Goal: Task Accomplishment & Management: Manage account settings

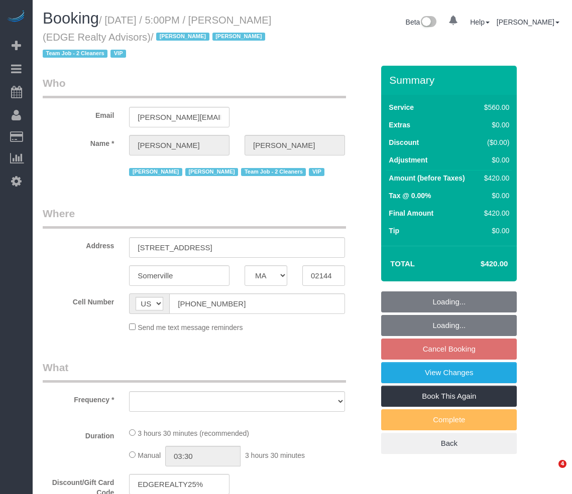
select select "MA"
select select "2"
select select "210"
select select "number:89"
select select "number:90"
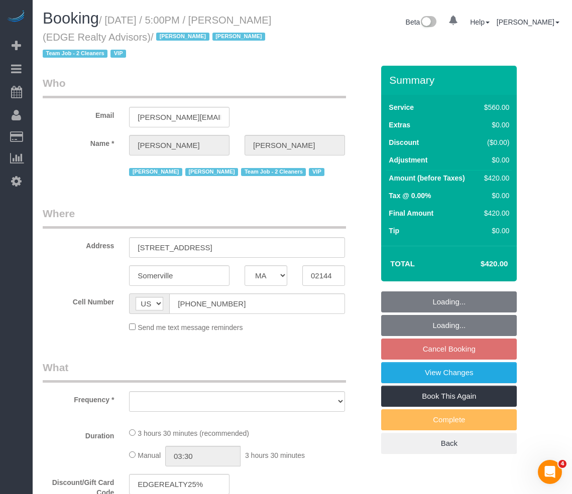
select select "number:15"
select select "number:7"
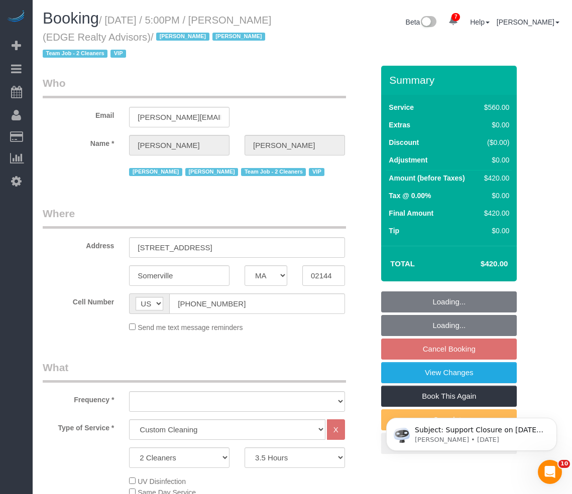
select select "object:985"
select select "string:stripe-pm_1NctNu4VGloSiKo7xER55rCs"
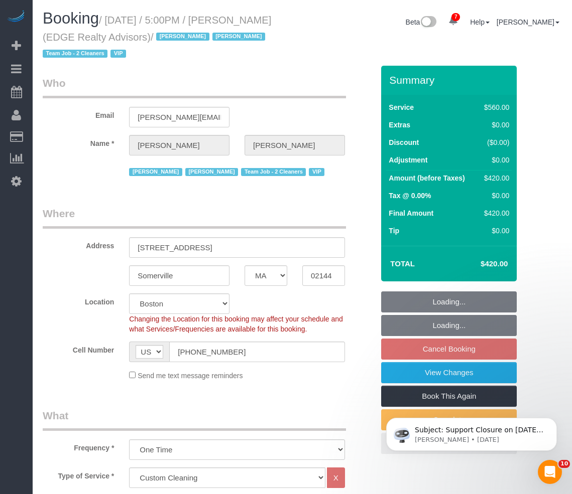
select select "object:1042"
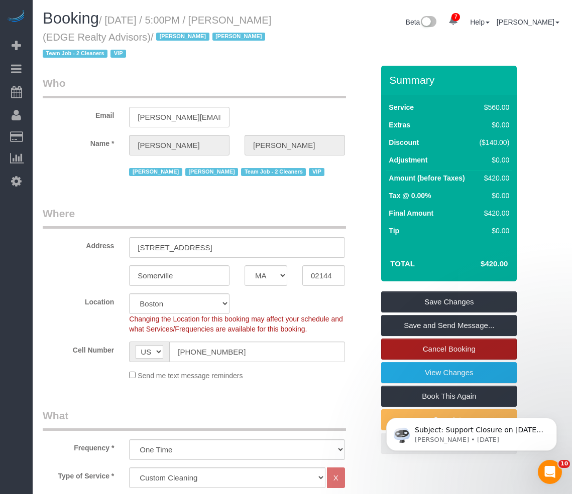
click at [435, 345] on link "Cancel Booking" at bounding box center [449, 349] width 136 height 21
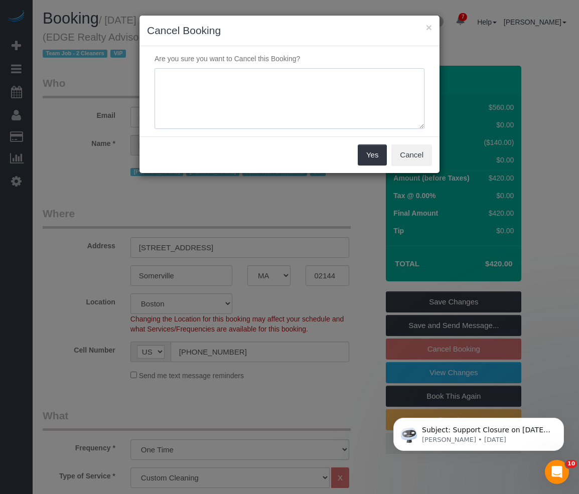
click at [291, 96] on textarea at bounding box center [290, 98] width 270 height 61
click at [295, 130] on div "Are you sure you want to Cancel this Booking?" at bounding box center [290, 91] width 300 height 90
click at [255, 78] on textarea at bounding box center [290, 98] width 270 height 61
click at [255, 79] on textarea at bounding box center [290, 98] width 270 height 61
type textarea "Customer Requested: Residents will not be moving out"
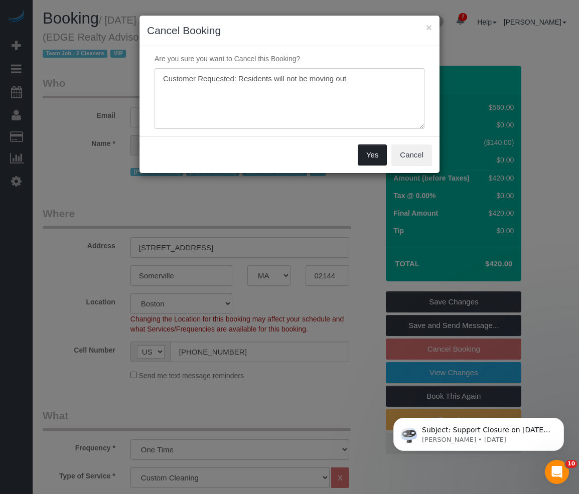
click at [362, 158] on button "Yes" at bounding box center [372, 155] width 29 height 21
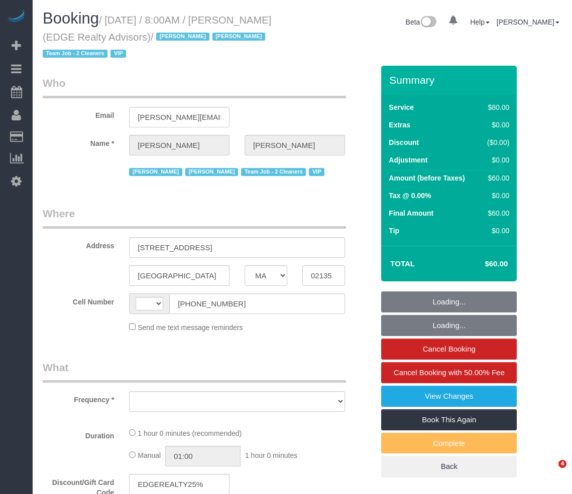
select select "MA"
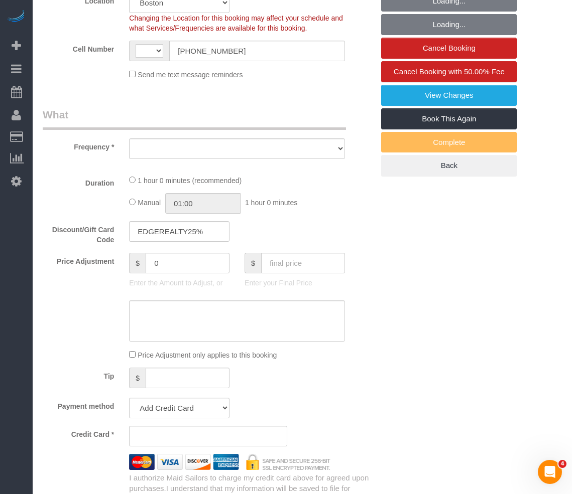
select select "string:[GEOGRAPHIC_DATA]"
select select "string:stripe-pm_1NctNu4VGloSiKo7xER55rCs"
select select "spot1"
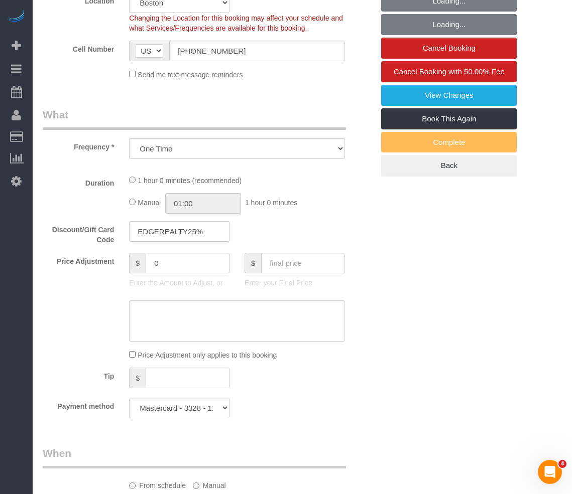
select select "object:706"
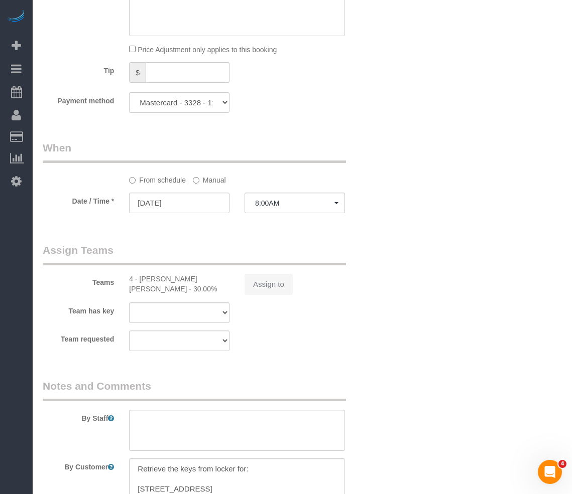
select select "number:89"
select select "number:90"
select select "number:15"
select select "number:5"
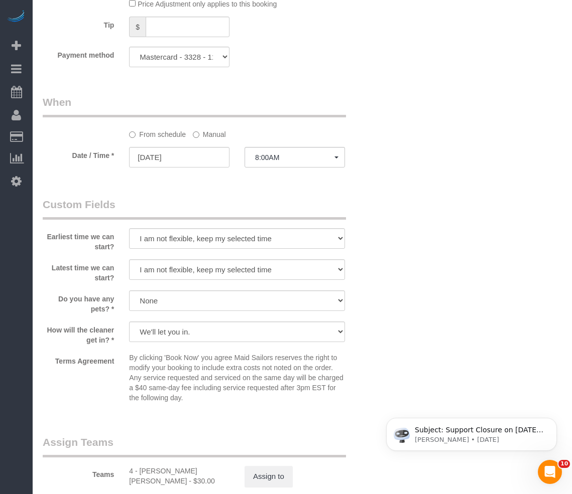
select select "object:908"
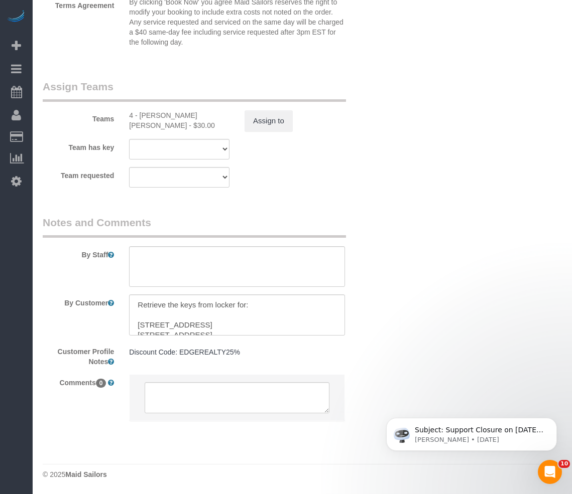
scroll to position [50, 0]
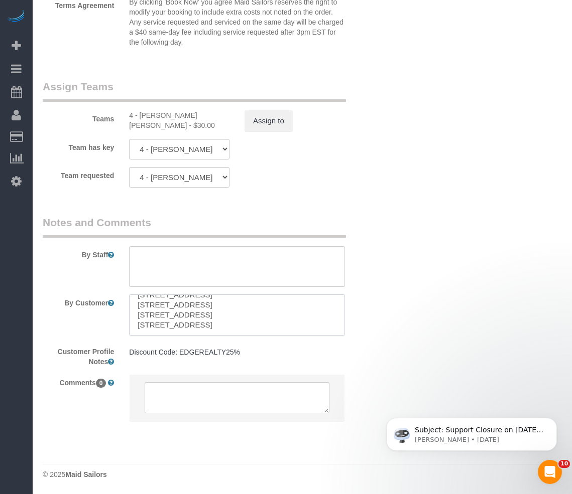
drag, startPoint x: 309, startPoint y: 304, endPoint x: 143, endPoint y: 305, distance: 166.1
click at [143, 305] on textarea at bounding box center [237, 315] width 216 height 41
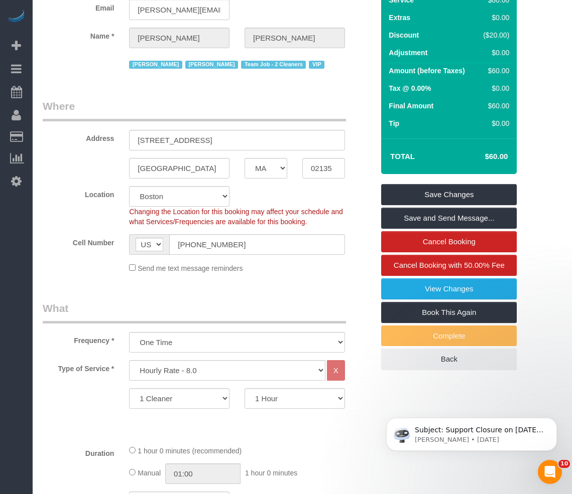
scroll to position [81, 0]
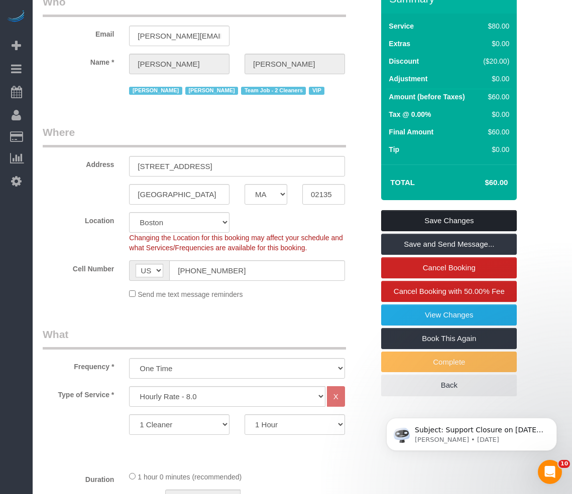
type textarea "Retrieve the keys from locker for: 71-73 Neponset Ave, Apt. 3, Dorchester, MA 0…"
click at [391, 212] on link "Save Changes" at bounding box center [449, 220] width 136 height 21
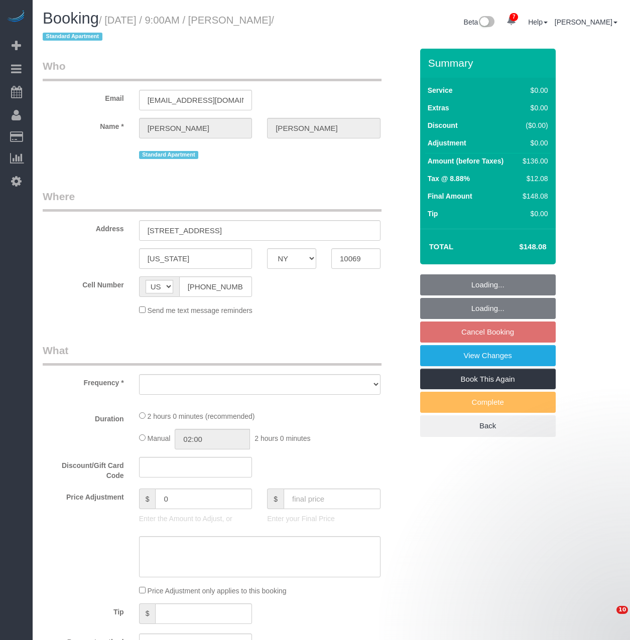
select select "NY"
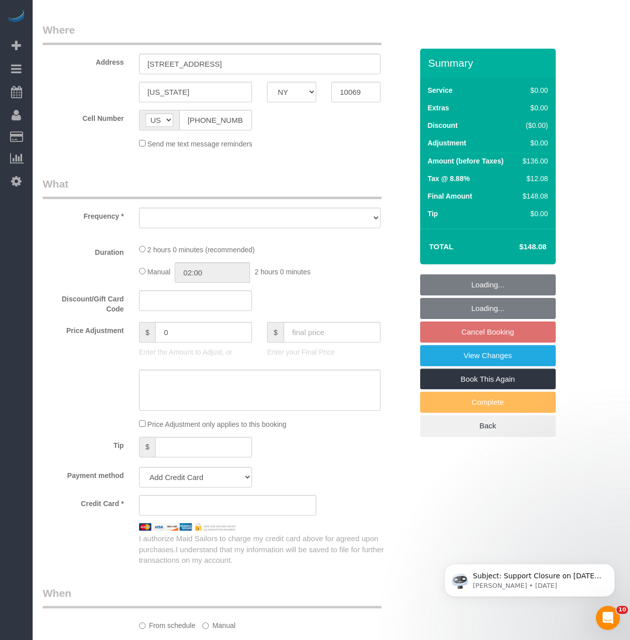
scroll to position [1246, 630]
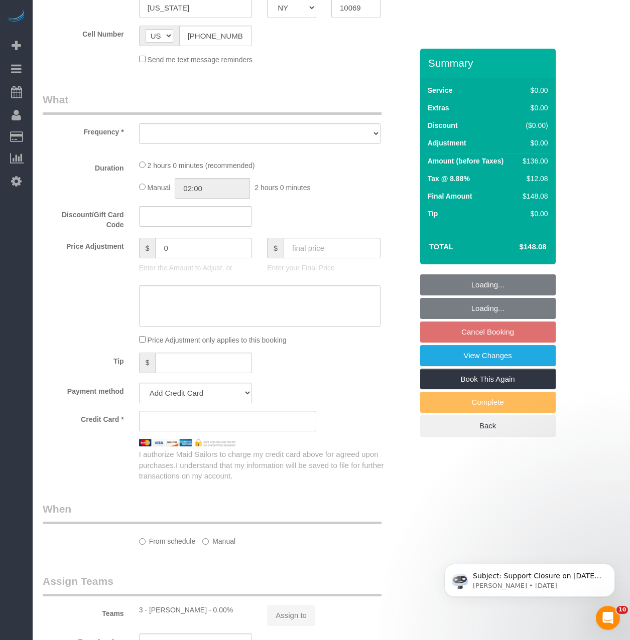
select select "string:stripe-pm_1QlJZ24VGloSiKo7pgGoIAXz"
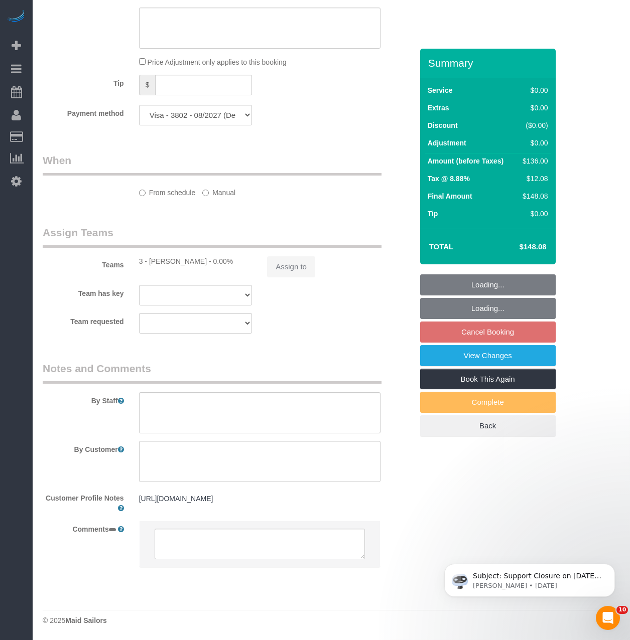
scroll to position [1451, 630]
select select "object:32033"
select select "number:89"
select select "number:90"
select select "number:15"
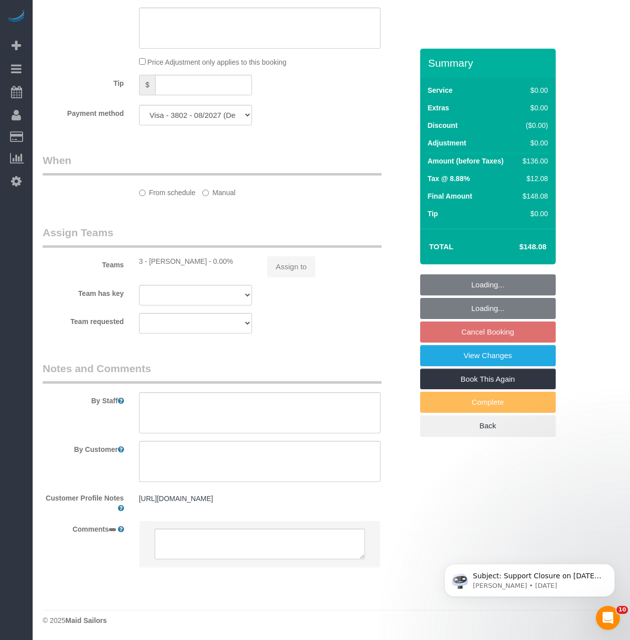
select select "number:5"
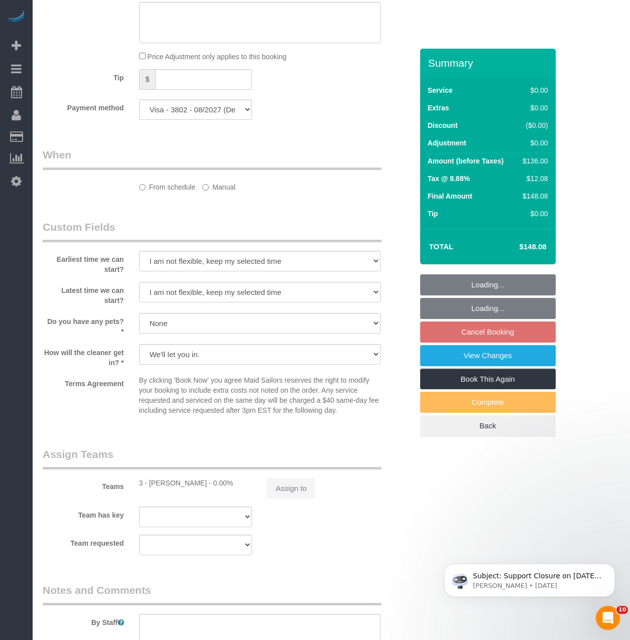
scroll to position [0, 0]
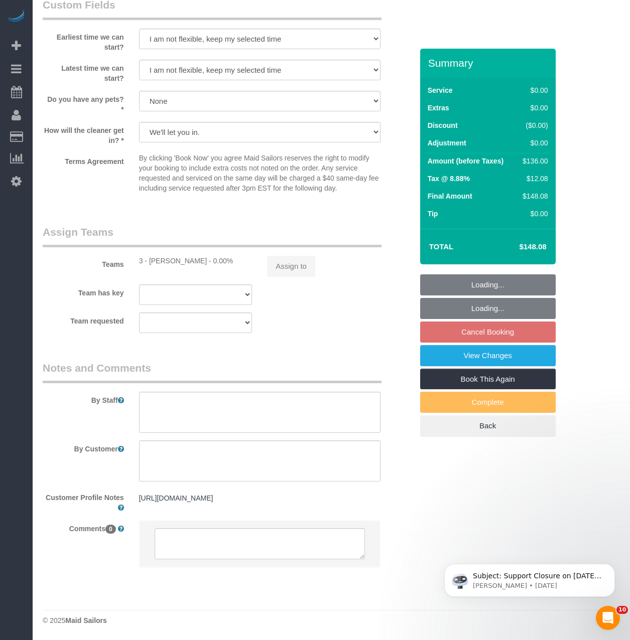
select select "1"
select select "spot303"
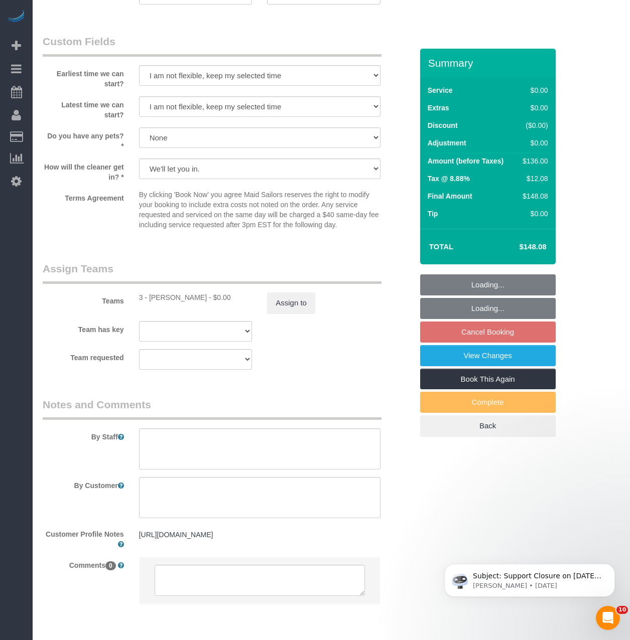
select select "object:32685"
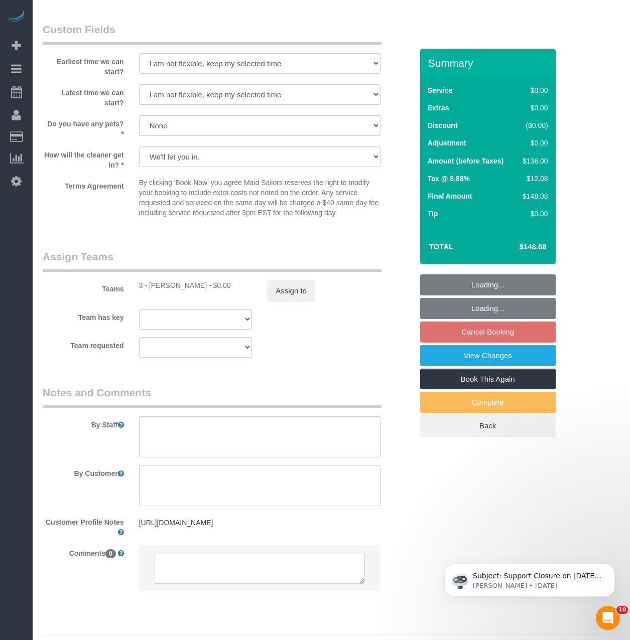
select select "1"
click at [278, 287] on button "Assign to" at bounding box center [291, 291] width 48 height 21
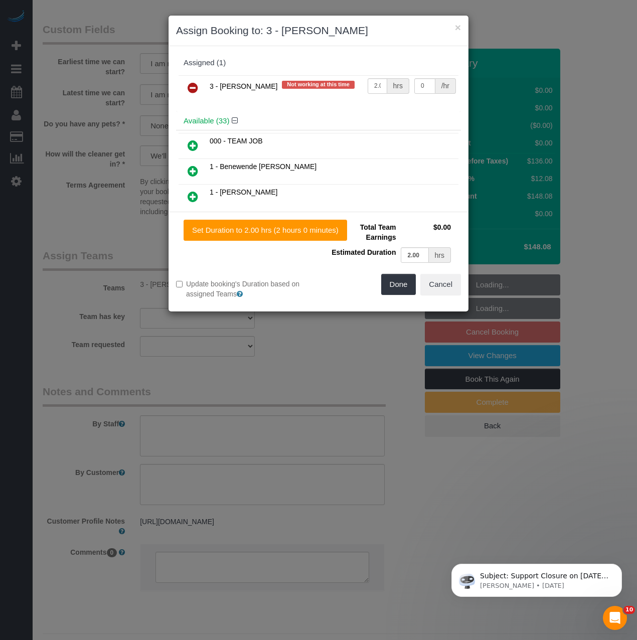
scroll to position [1776, 637]
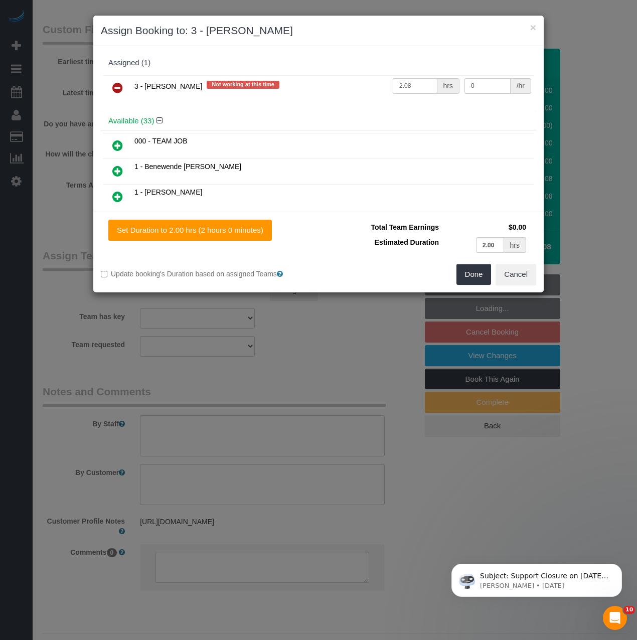
click at [120, 94] on link at bounding box center [118, 88] width 24 height 20
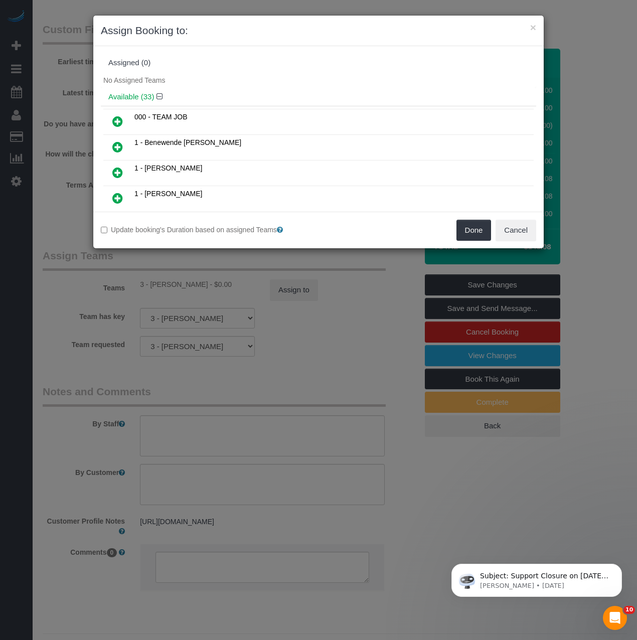
click at [455, 230] on div "Done Cancel" at bounding box center [431, 230] width 225 height 21
click at [468, 230] on button "Done" at bounding box center [474, 230] width 35 height 21
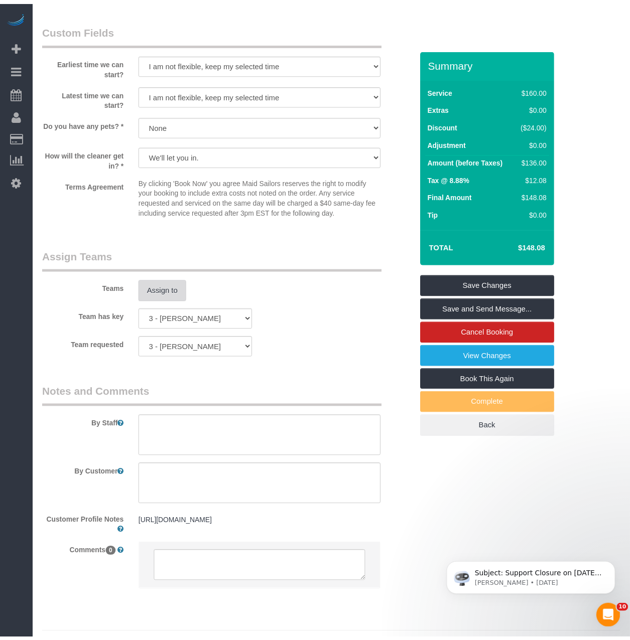
scroll to position [1780, 630]
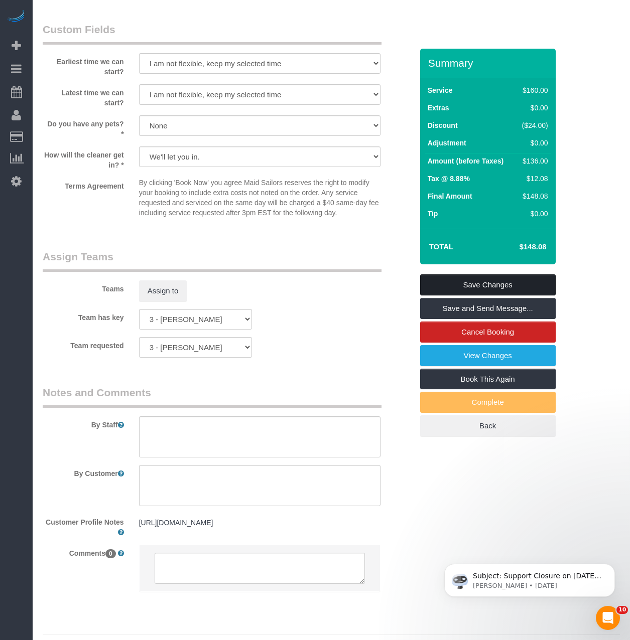
click at [459, 284] on link "Save Changes" at bounding box center [488, 285] width 136 height 21
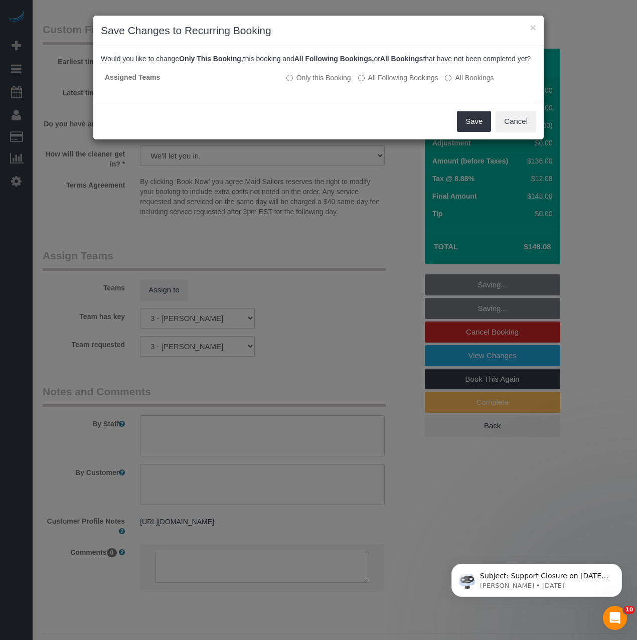
scroll to position [1776, 637]
click at [477, 129] on button "Save" at bounding box center [474, 121] width 34 height 21
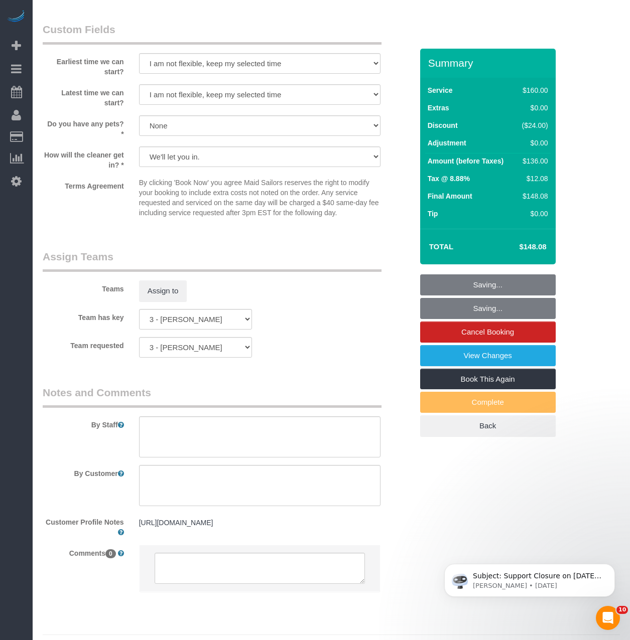
scroll to position [1780, 630]
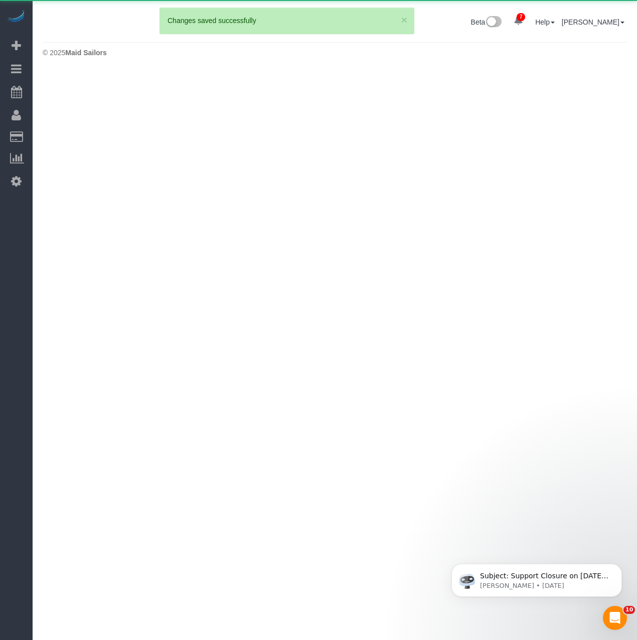
scroll to position [49862, 49552]
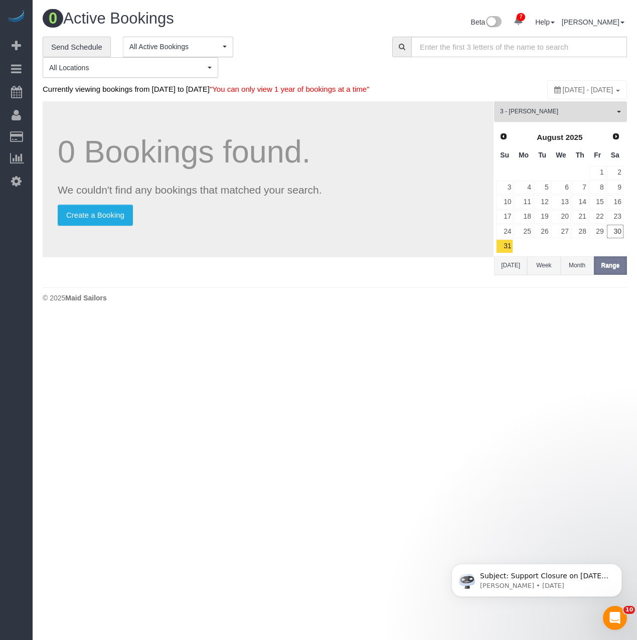
click at [572, 122] on button "3 - Yenis Mendez All Teams" at bounding box center [560, 111] width 133 height 21
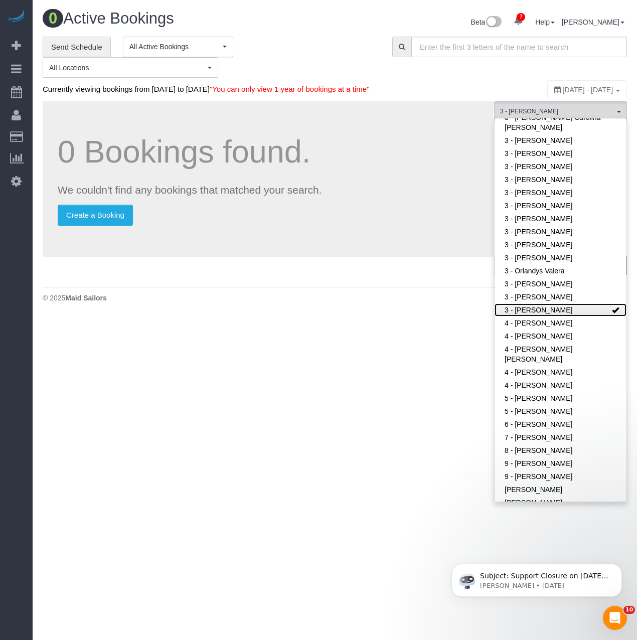
click at [546, 314] on link "3 - [PERSON_NAME]" at bounding box center [561, 310] width 132 height 13
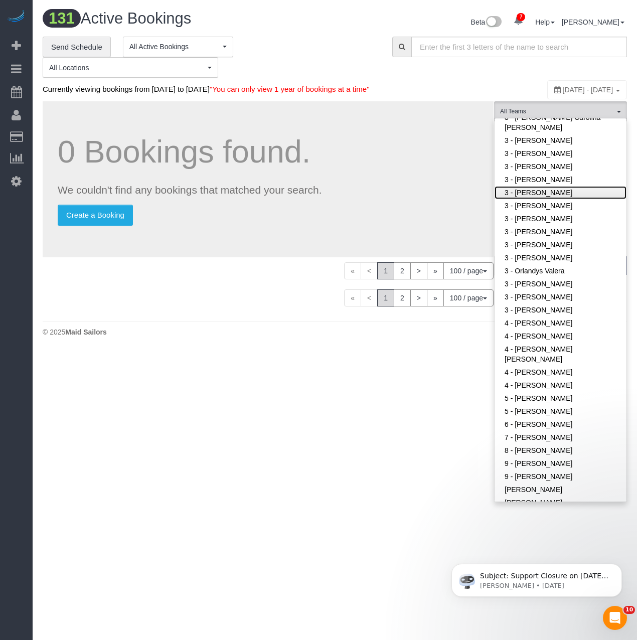
click at [549, 199] on link "3 - [PERSON_NAME]" at bounding box center [561, 192] width 132 height 13
click at [438, 382] on body "7 Beta Your Notifications You have 0 alerts × You have 6 to charge for 08/29/20…" at bounding box center [318, 320] width 637 height 640
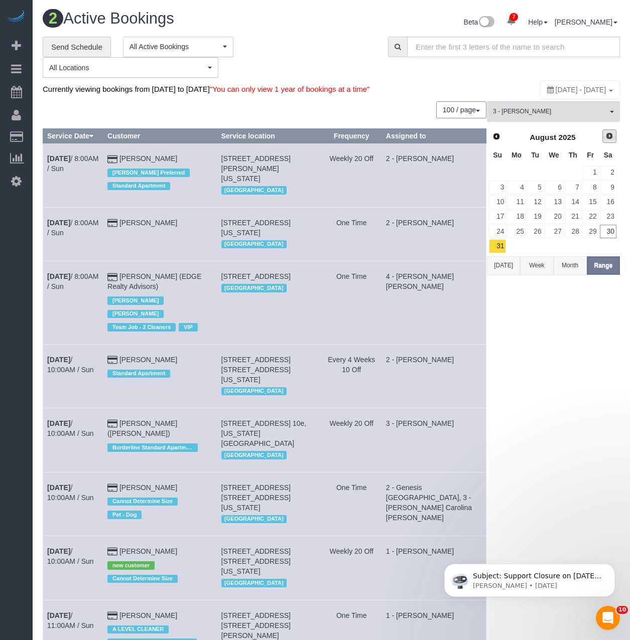
click at [610, 140] on span "Next" at bounding box center [609, 136] width 8 height 8
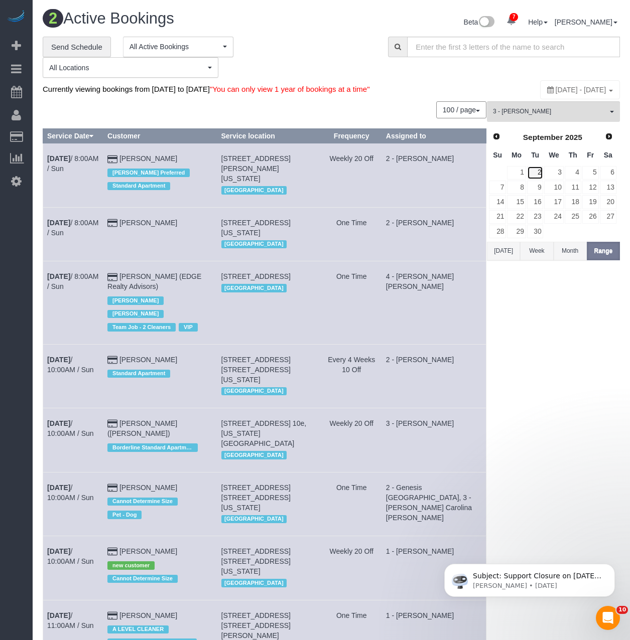
click at [540, 180] on link "2" at bounding box center [535, 173] width 17 height 14
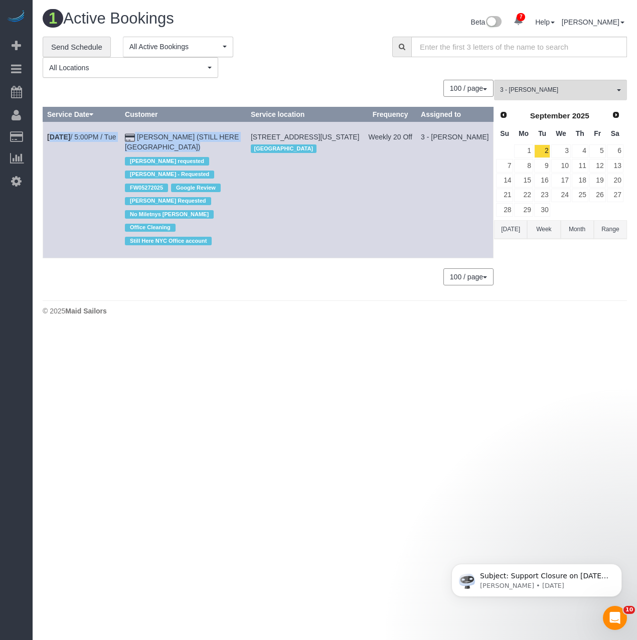
drag, startPoint x: 45, startPoint y: 131, endPoint x: 148, endPoint y: 149, distance: 104.4
click at [163, 146] on tr "Sep 2nd / 5:00PM / Tue William Jewkes (STILL HERE NYC) Ana Araujo requested Ebo…" at bounding box center [268, 190] width 451 height 136
copy tr "Sep 2nd / 5:00PM / Tue William Jewkes (STILL HERE NYC)"
click at [151, 134] on link "William Jewkes (STILL HERE NYC)" at bounding box center [182, 142] width 114 height 18
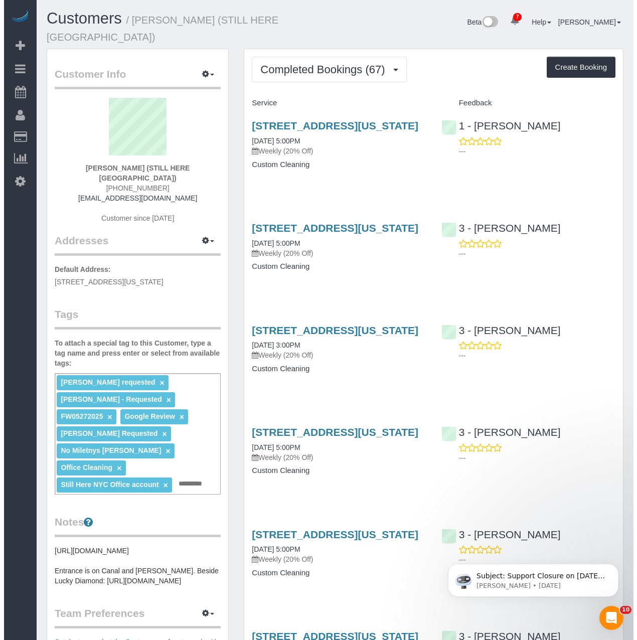
scroll to position [2997, 630]
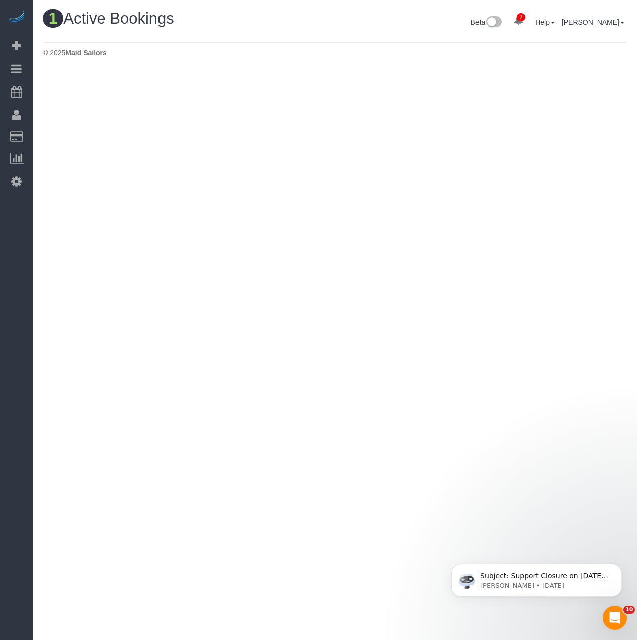
scroll to position [331, 637]
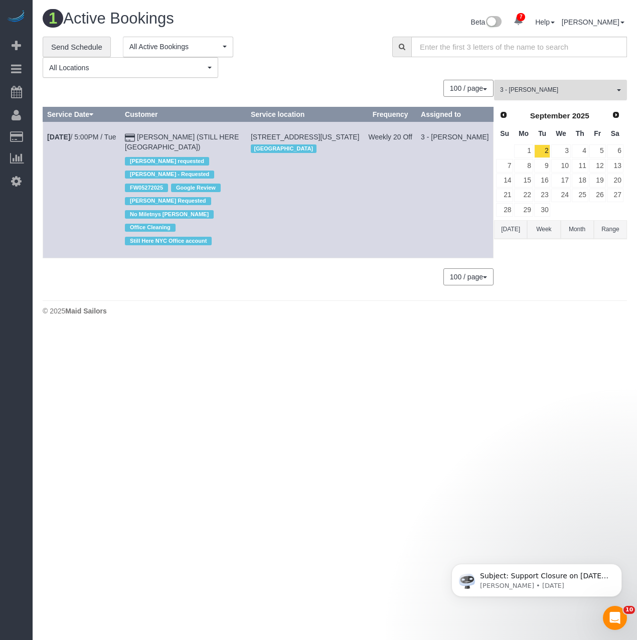
click at [546, 91] on span "3 - [PERSON_NAME]" at bounding box center [557, 90] width 114 height 9
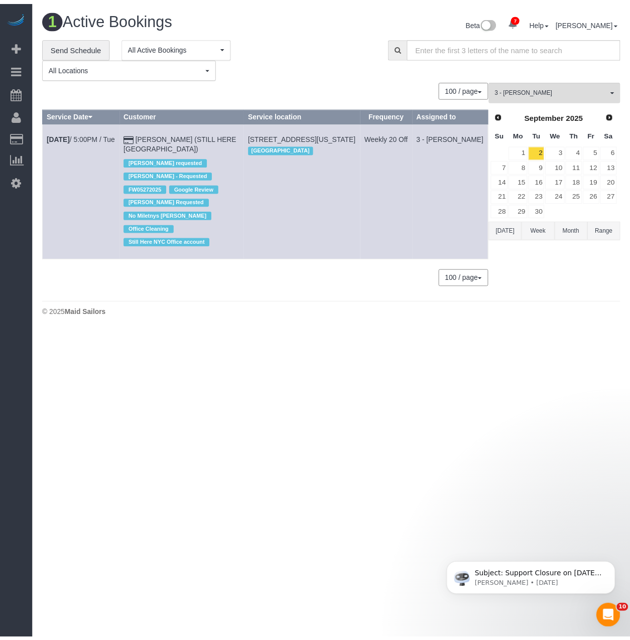
scroll to position [656, 0]
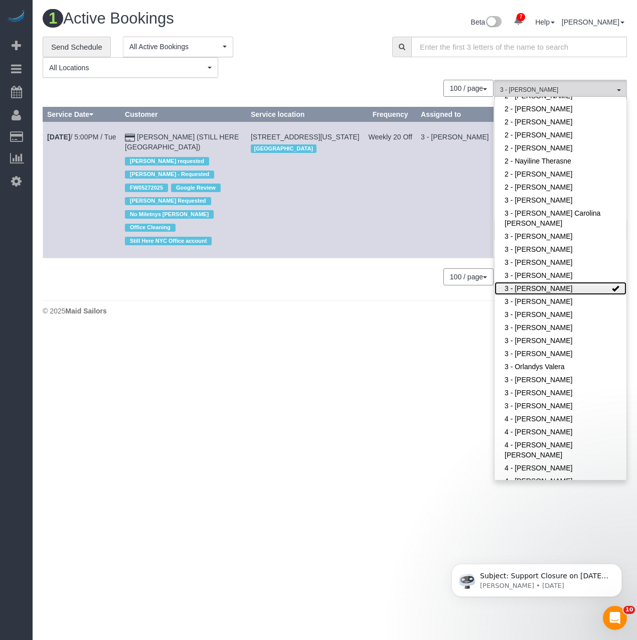
click at [552, 291] on link "3 - [PERSON_NAME]" at bounding box center [561, 288] width 132 height 13
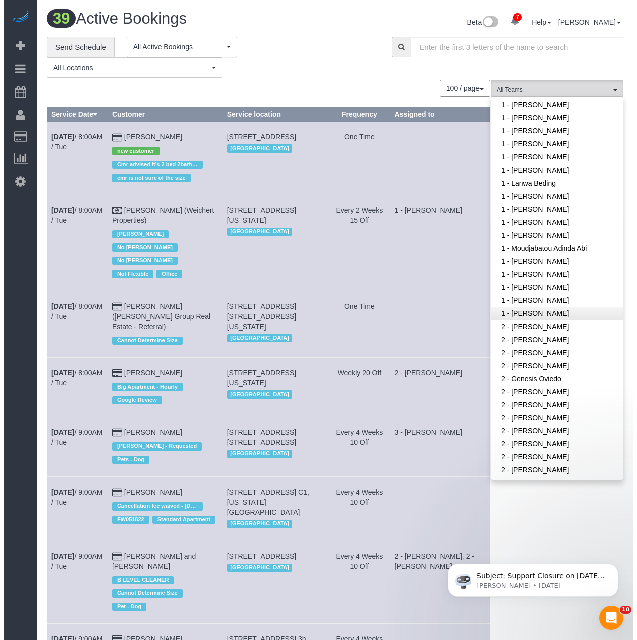
scroll to position [305, 0]
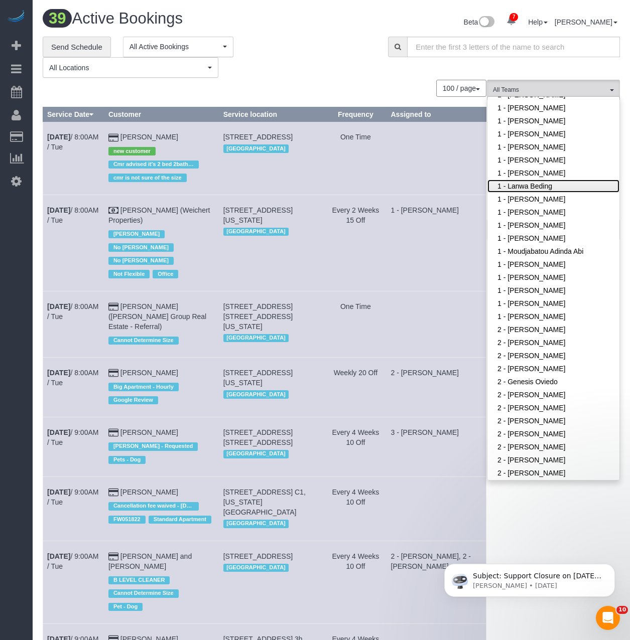
click at [565, 181] on link "1 - Lanwa Beding" at bounding box center [553, 186] width 132 height 13
click at [565, 174] on link "1 - [PERSON_NAME]" at bounding box center [553, 173] width 132 height 13
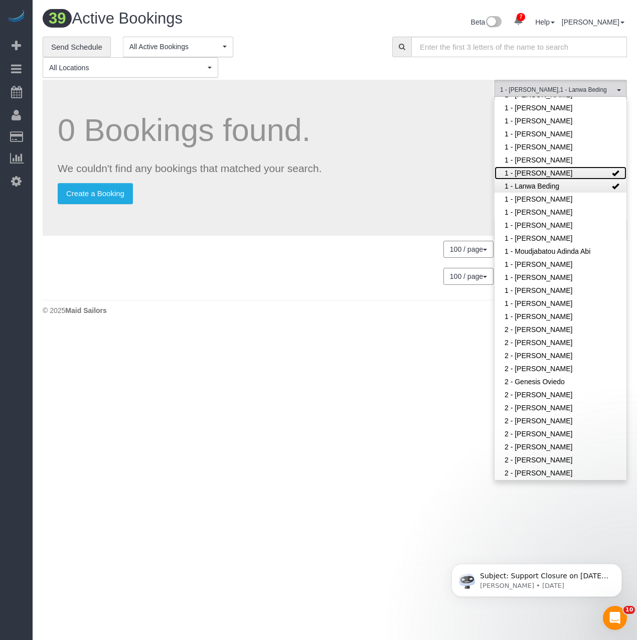
scroll to position [49893, 49552]
click at [565, 187] on link "1 - Lanwa Beding" at bounding box center [561, 186] width 132 height 13
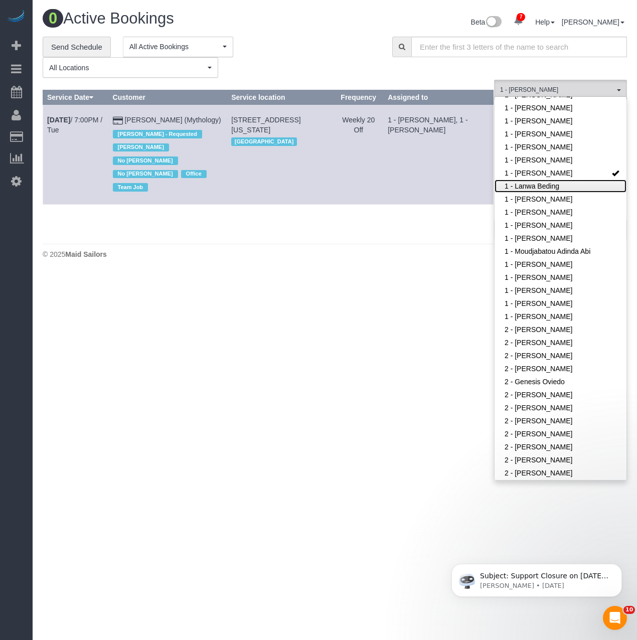
scroll to position [281, 637]
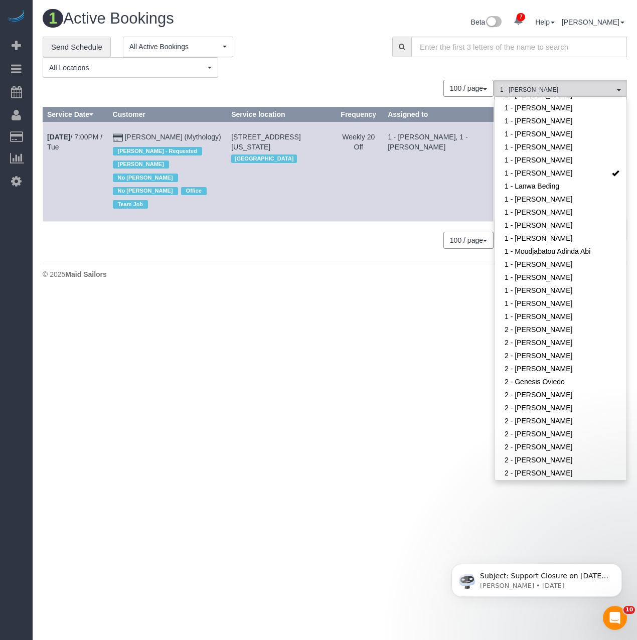
click at [191, 270] on div "© 2025 Maid Sailors" at bounding box center [335, 275] width 585 height 10
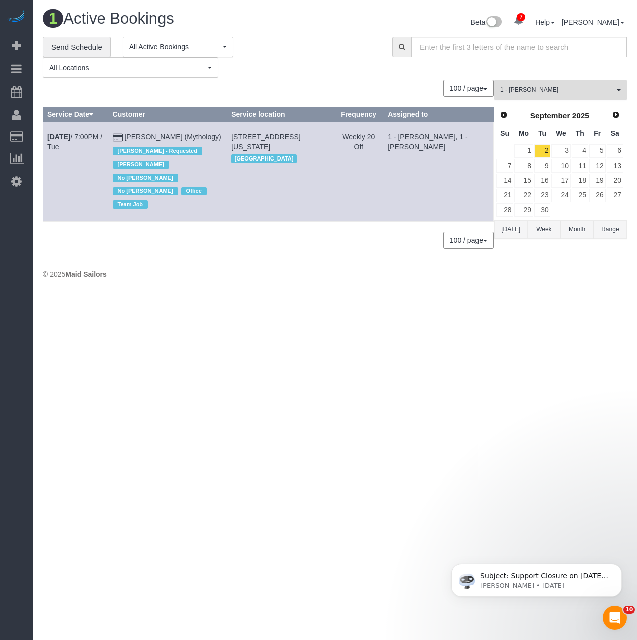
click at [540, 91] on span "1 - [PERSON_NAME]" at bounding box center [557, 90] width 114 height 9
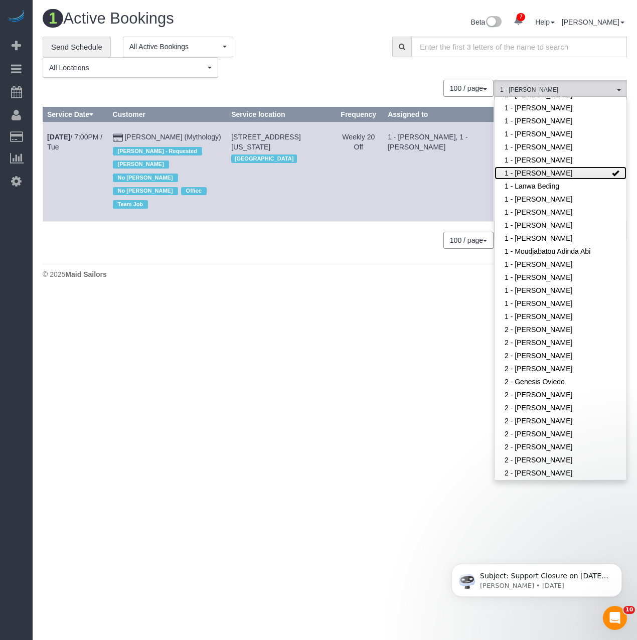
click at [542, 179] on link "1 - [PERSON_NAME]" at bounding box center [561, 173] width 132 height 13
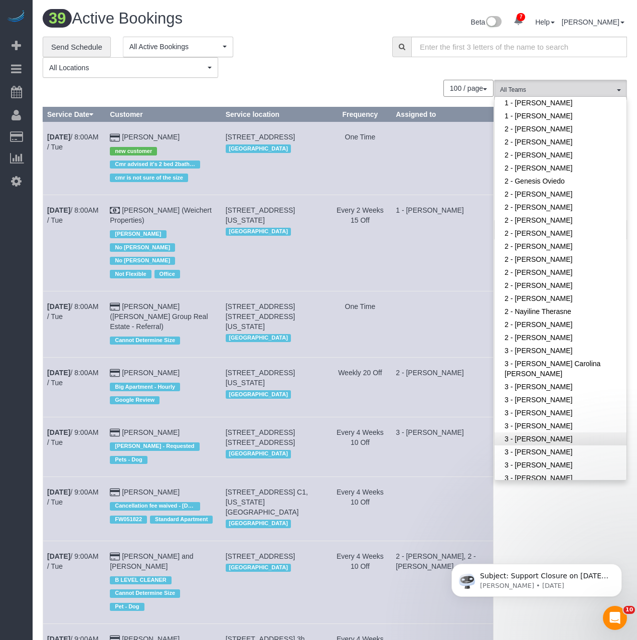
scroll to position [3136, 630]
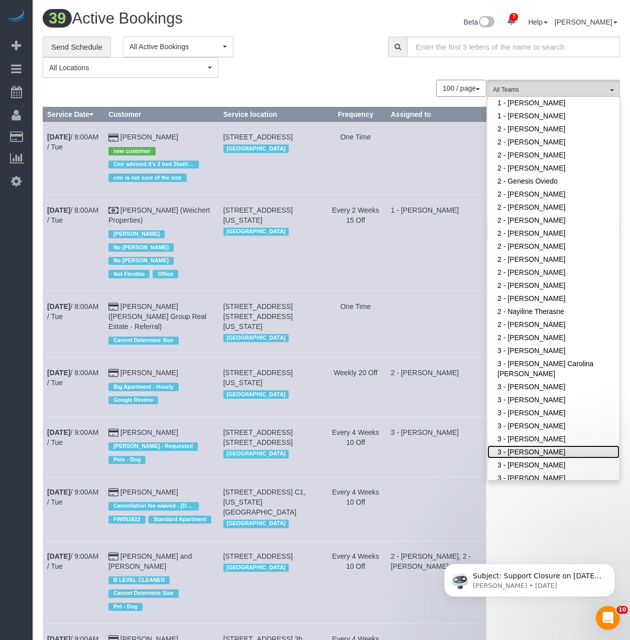
click at [541, 448] on link "3 - [PERSON_NAME]" at bounding box center [553, 452] width 132 height 13
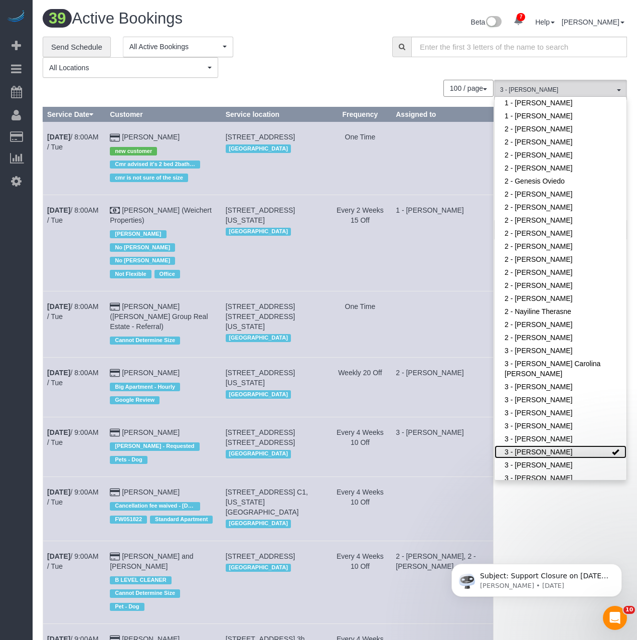
scroll to position [49893, 49552]
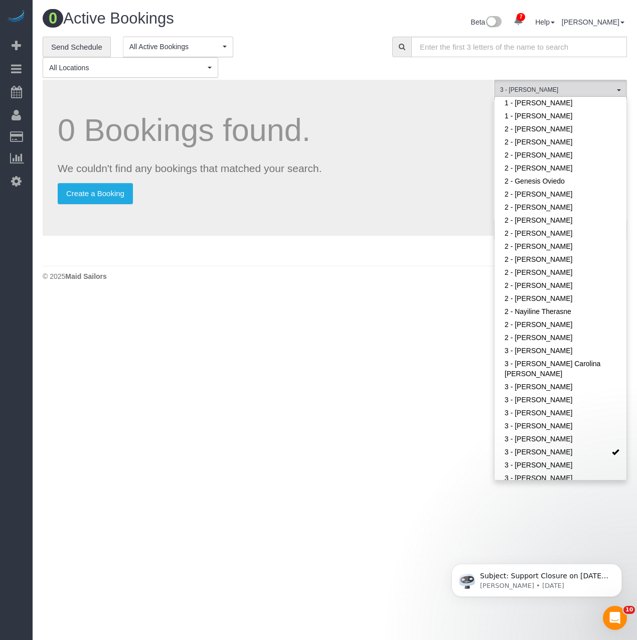
click at [385, 297] on body "7 Beta Your Notifications You have 0 alerts × You have 6 to charge for 08/29/20…" at bounding box center [318, 320] width 637 height 640
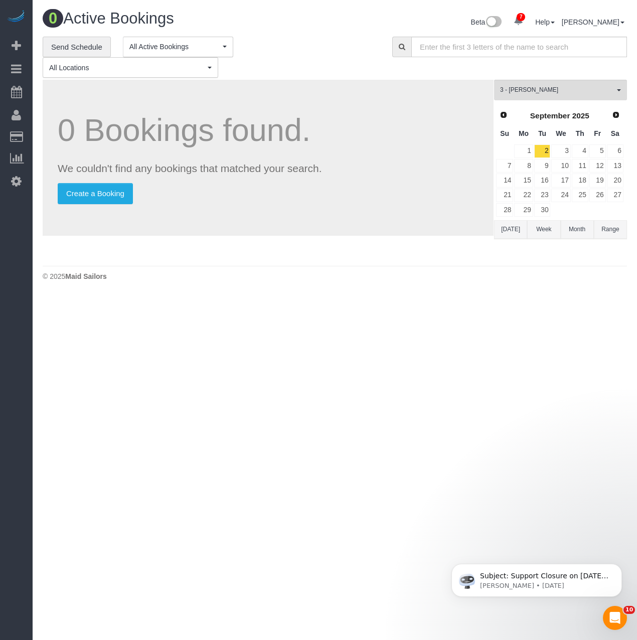
click at [624, 225] on button "Range" at bounding box center [610, 229] width 33 height 19
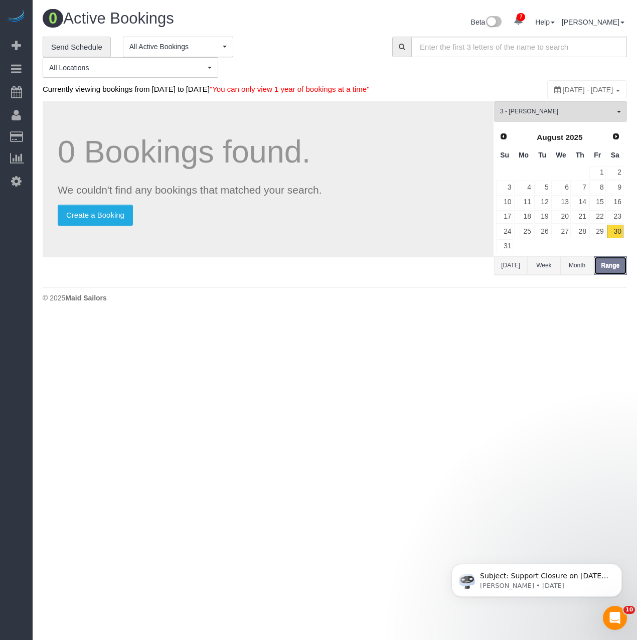
scroll to position [328, 637]
click at [571, 90] on span "August 30, 2025 - August 30, 2025" at bounding box center [588, 90] width 51 height 8
type input "**********"
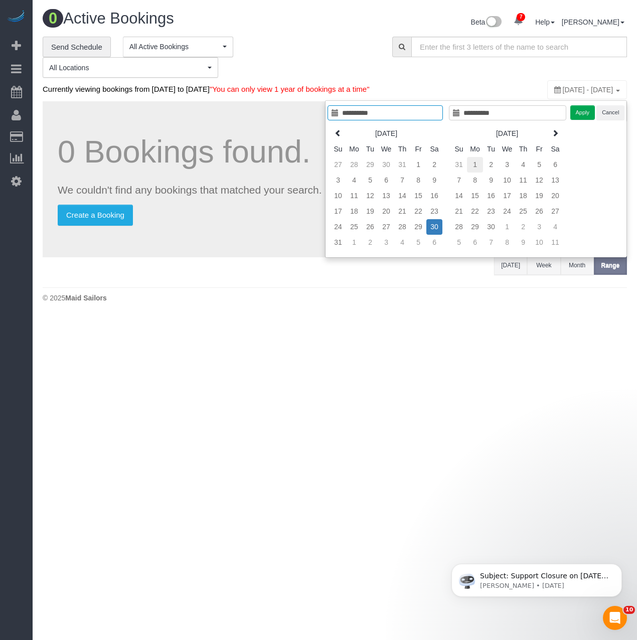
type input "**********"
click at [474, 166] on td "1" at bounding box center [475, 165] width 16 height 16
type input "**********"
click at [462, 176] on td "7" at bounding box center [459, 181] width 16 height 16
type input "**********"
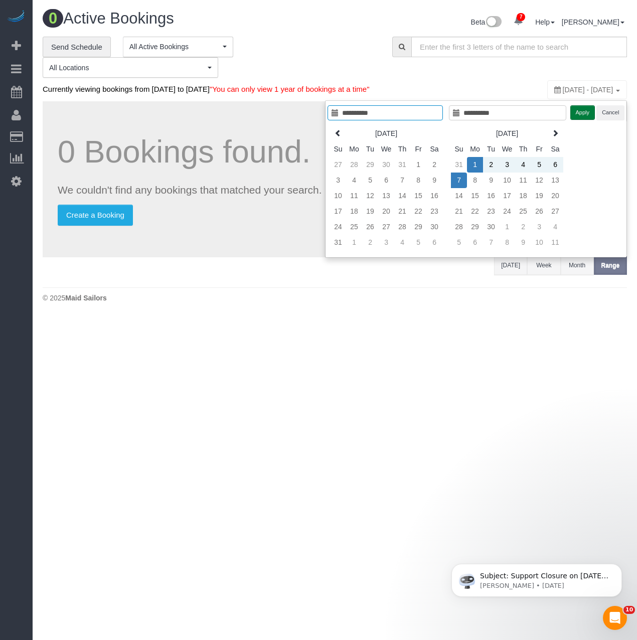
click at [586, 109] on button "Apply" at bounding box center [583, 112] width 25 height 15
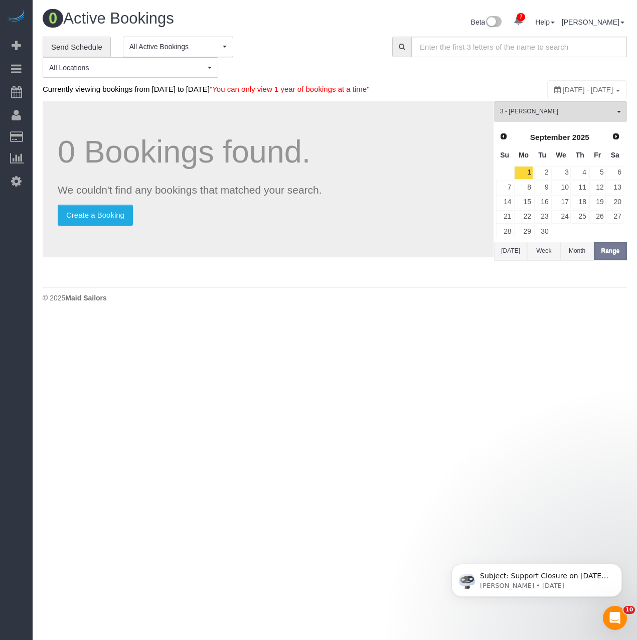
drag, startPoint x: 339, startPoint y: 366, endPoint x: 418, endPoint y: 342, distance: 82.4
click at [341, 366] on body "7 Beta Your Notifications You have 0 alerts × You have 6 to charge for 08/29/20…" at bounding box center [318, 320] width 637 height 640
click at [564, 180] on link "3" at bounding box center [561, 173] width 19 height 14
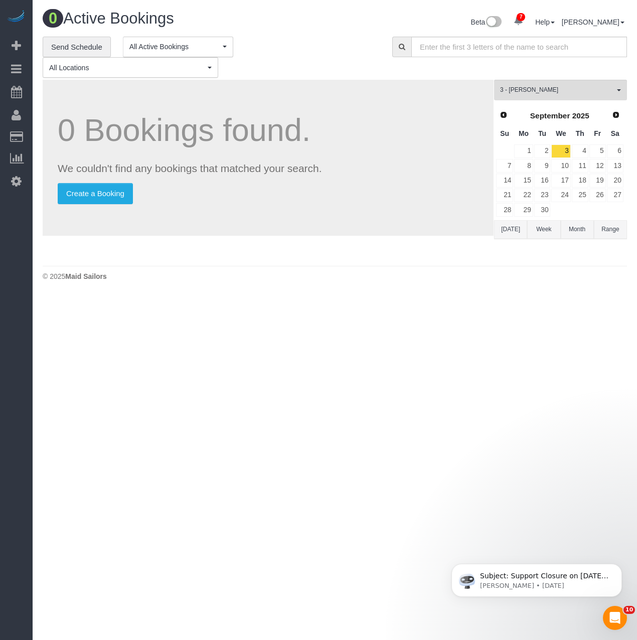
click at [541, 76] on div "**********" at bounding box center [335, 58] width 600 height 42
click at [535, 91] on span "3 - [PERSON_NAME]" at bounding box center [557, 90] width 114 height 9
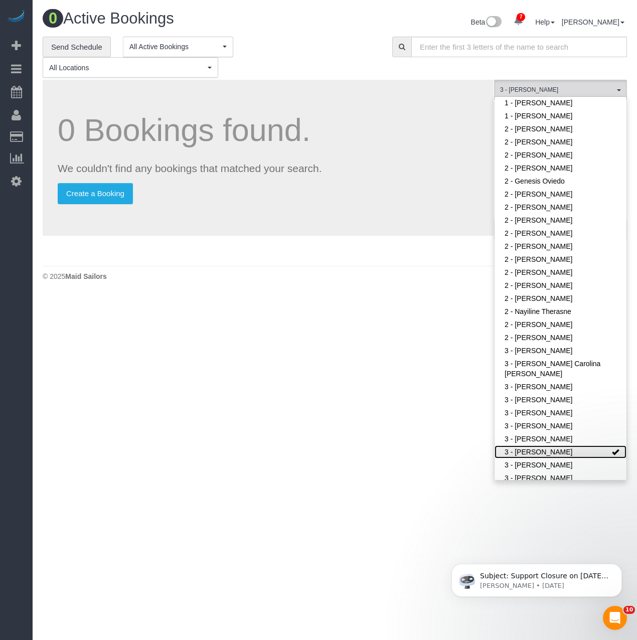
click at [525, 450] on link "3 - [PERSON_NAME]" at bounding box center [561, 452] width 132 height 13
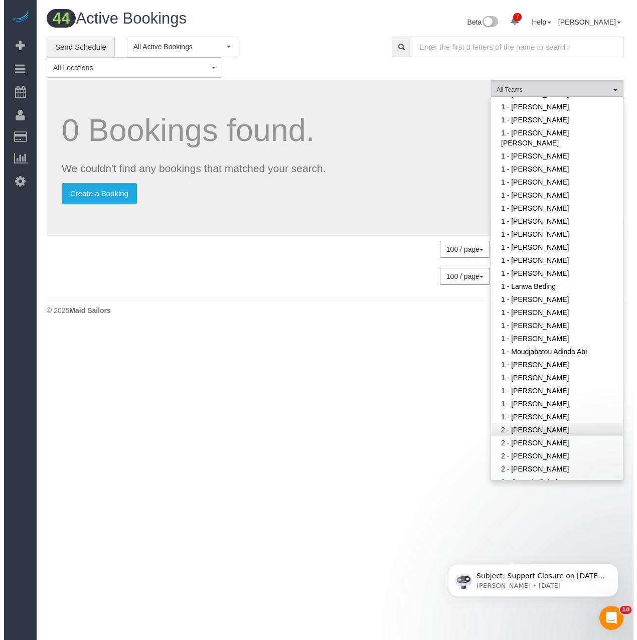
scroll to position [3391, 630]
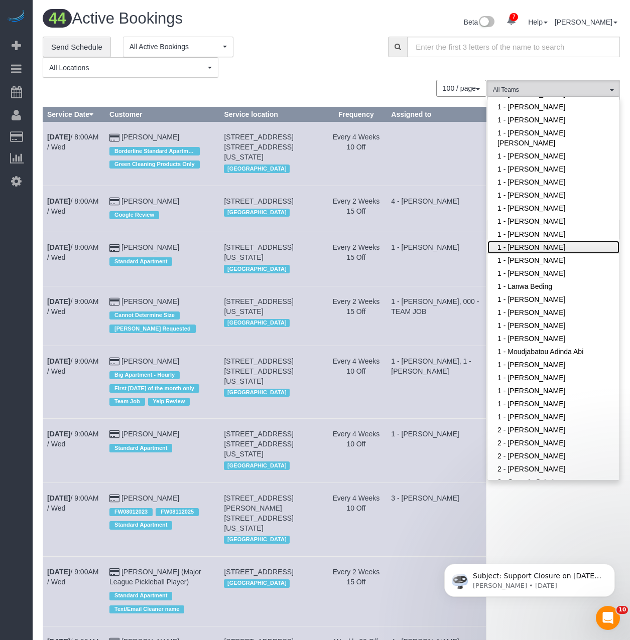
click at [527, 242] on link "1 - [PERSON_NAME]" at bounding box center [553, 247] width 132 height 13
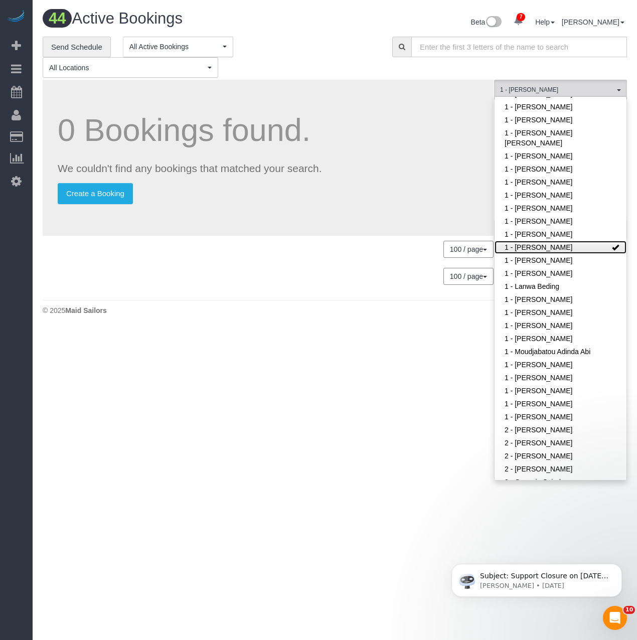
scroll to position [49893, 49552]
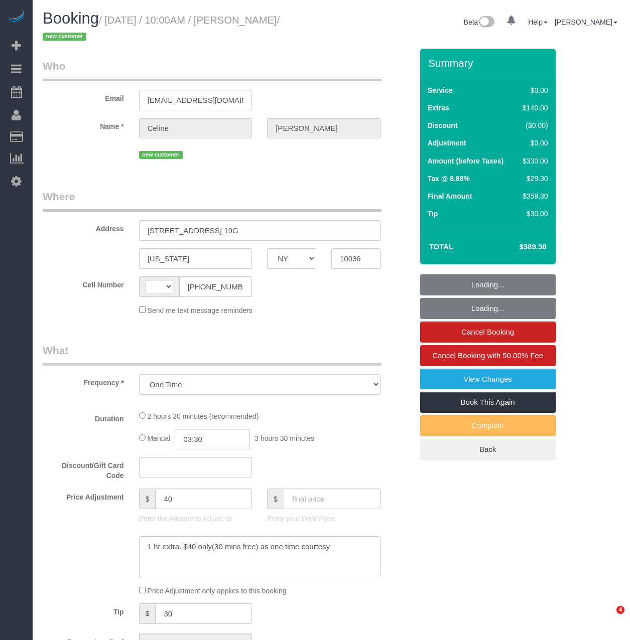
select select "NY"
select select "string:stripe-pm_1S1aFe4VGloSiKo74KwTWdiO"
select select "number:89"
select select "number:90"
select select "number:15"
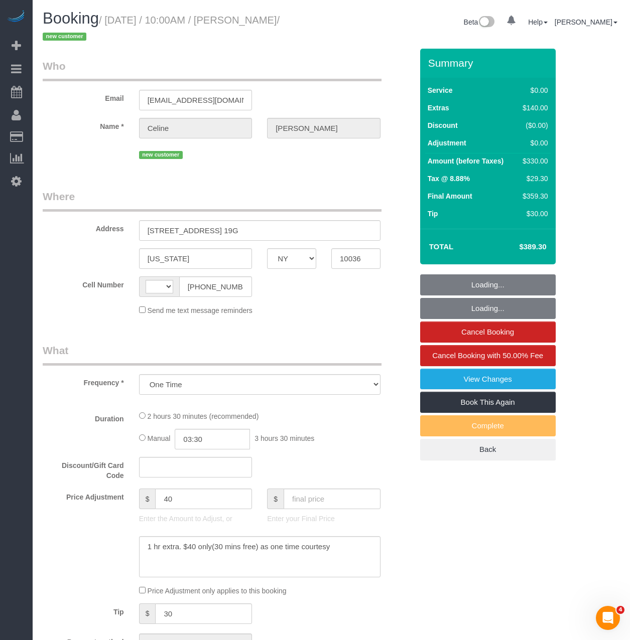
select select "number:5"
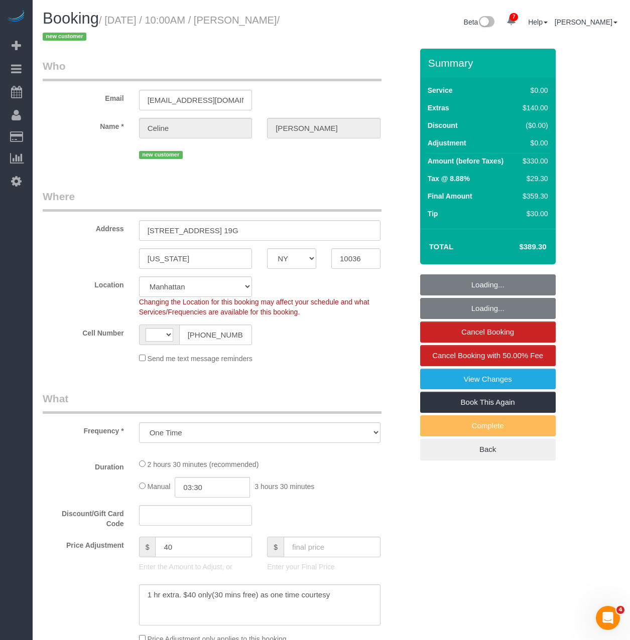
select select "string:[GEOGRAPHIC_DATA]"
select select "spot1"
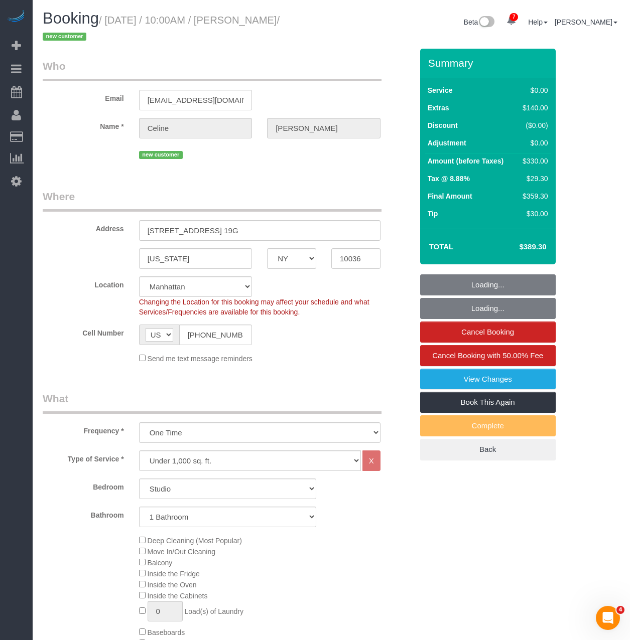
select select "object:1339"
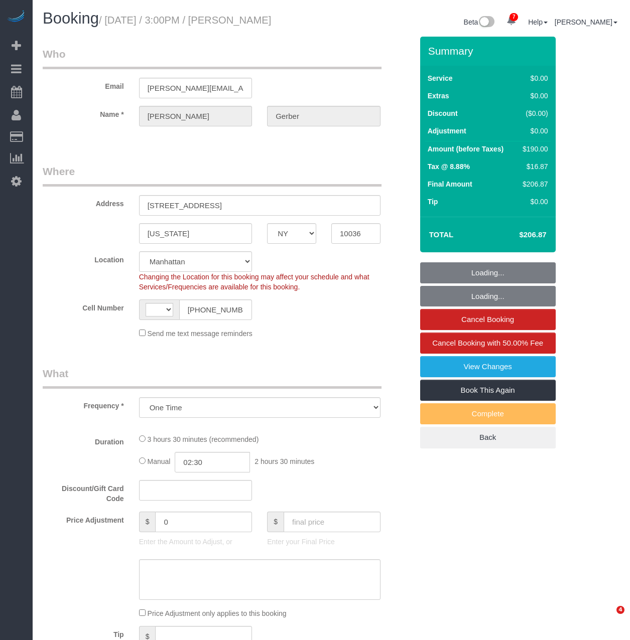
select select "NY"
select select "object:431"
select select "string:stripe-pm_1S1vJM4VGloSiKo76Xl81MPA"
select select "string:[GEOGRAPHIC_DATA]"
select select "number:89"
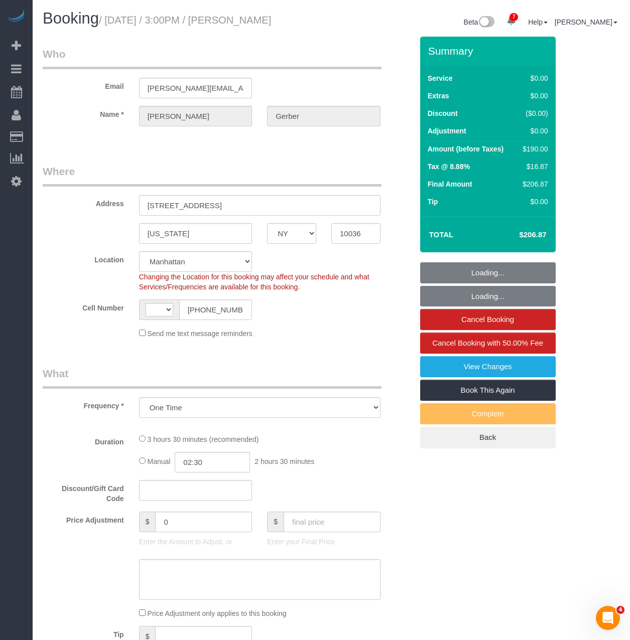
select select "number:90"
select select "number:15"
select select "number:5"
select select "1"
select select "2"
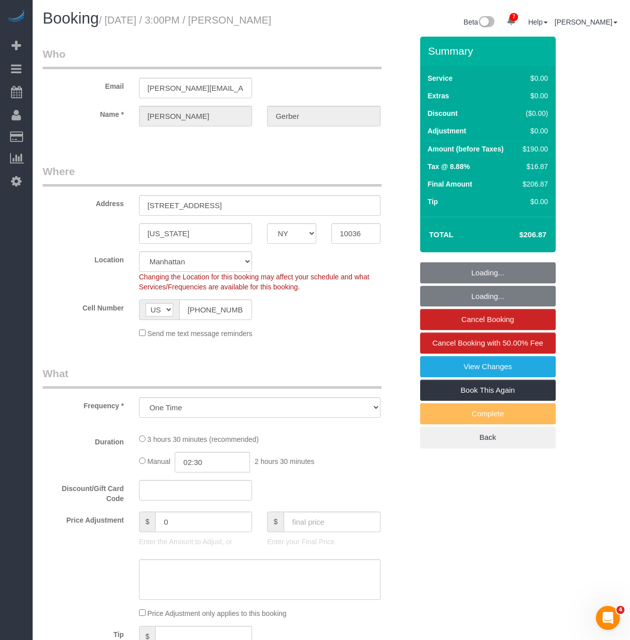
select select "spot1"
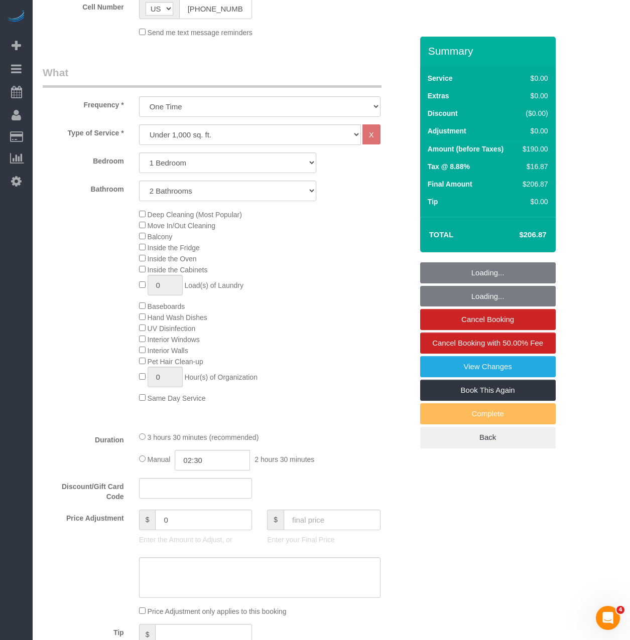
select select "1"
select select "2"
